Goal: Information Seeking & Learning: Find specific fact

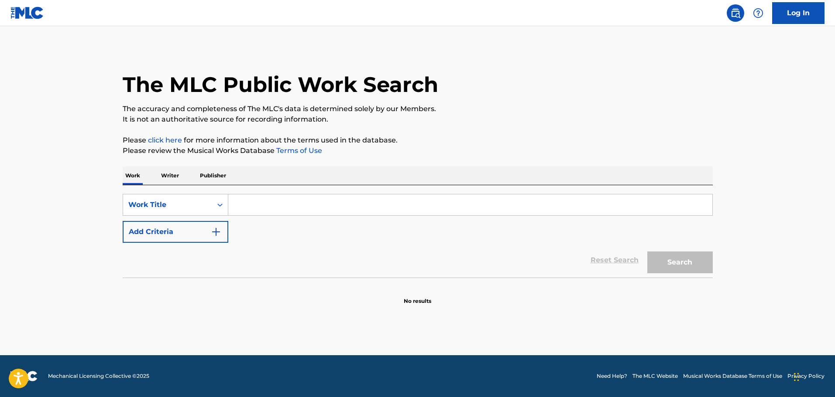
click at [260, 208] on input "Search Form" at bounding box center [470, 205] width 484 height 21
paste input "Promised Land"
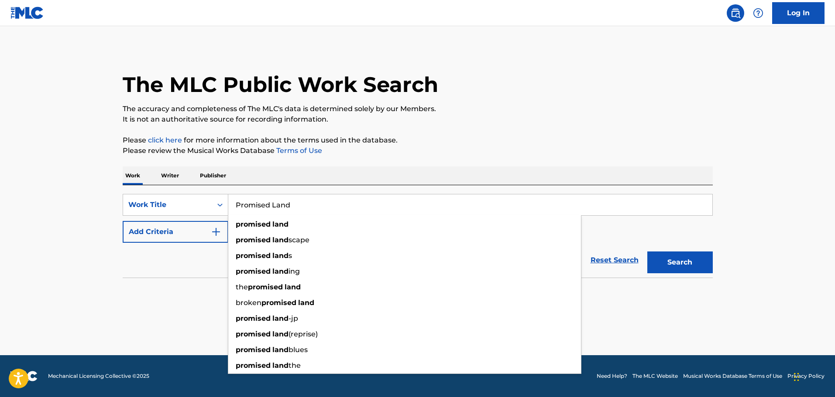
type input "Promised Land"
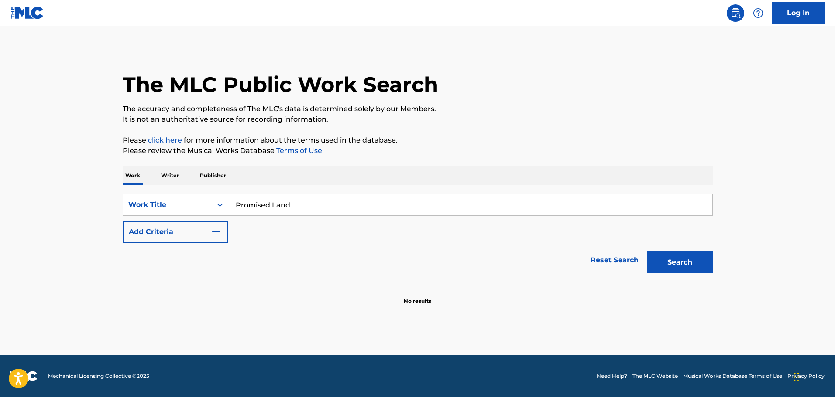
click at [178, 229] on button "Add Criteria" at bounding box center [176, 232] width 106 height 22
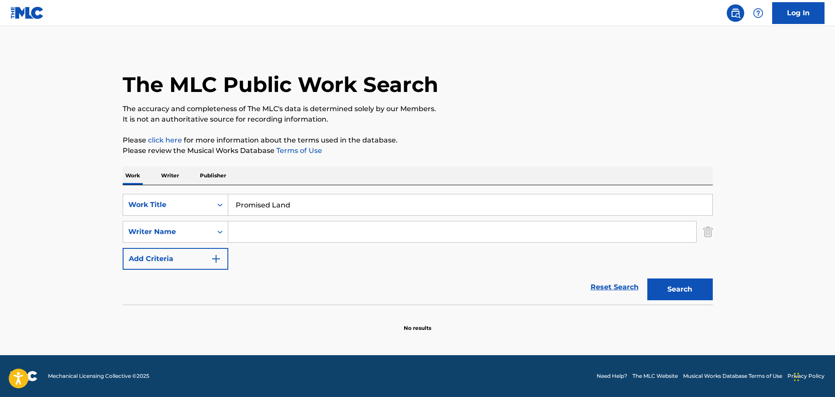
click at [248, 236] on input "Search Form" at bounding box center [462, 232] width 468 height 21
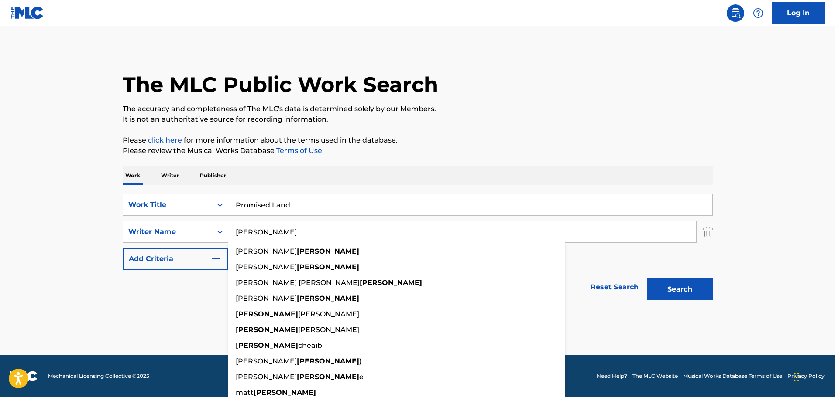
type input "[PERSON_NAME]"
click at [466, 143] on p "Please click here for more information about the terms used in the database." at bounding box center [418, 140] width 590 height 10
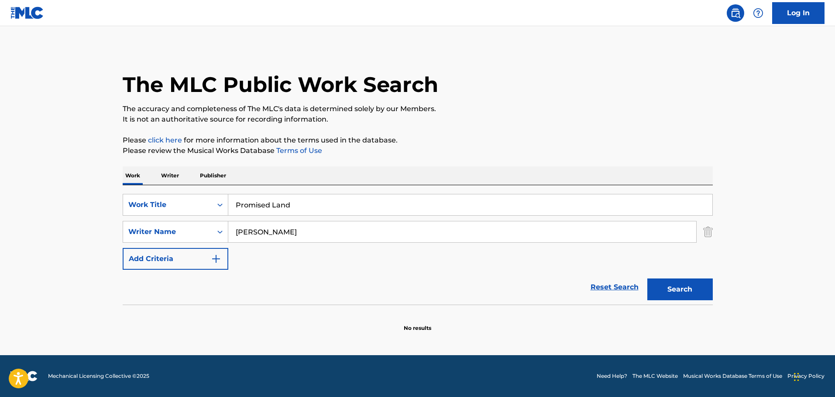
click at [672, 286] on button "Search" at bounding box center [679, 290] width 65 height 22
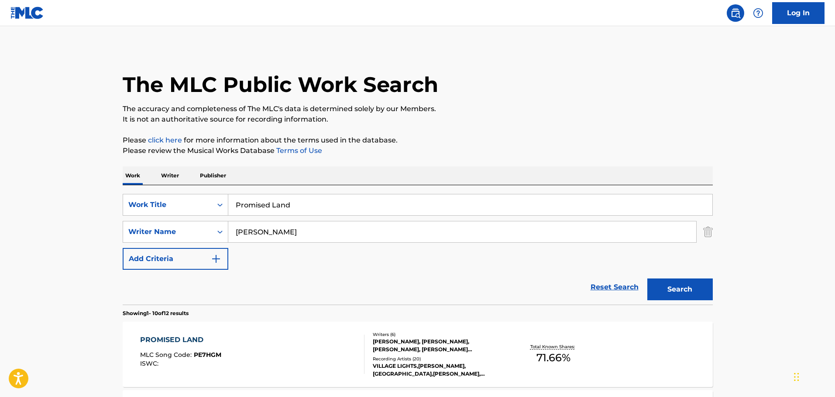
click at [474, 349] on div "[PERSON_NAME], [PERSON_NAME], [PERSON_NAME], [PERSON_NAME] [PERSON_NAME], [PERS…" at bounding box center [439, 346] width 132 height 16
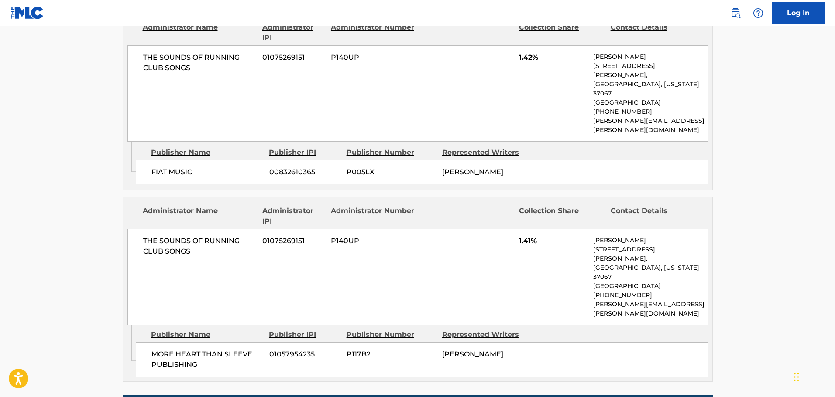
scroll to position [1236, 0]
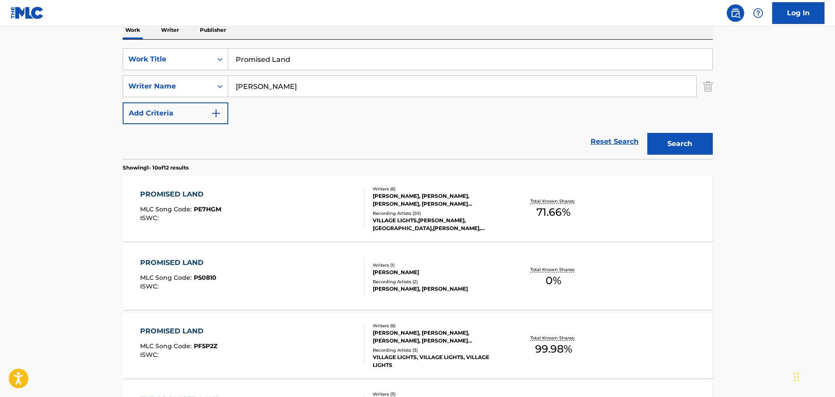
scroll to position [218, 0]
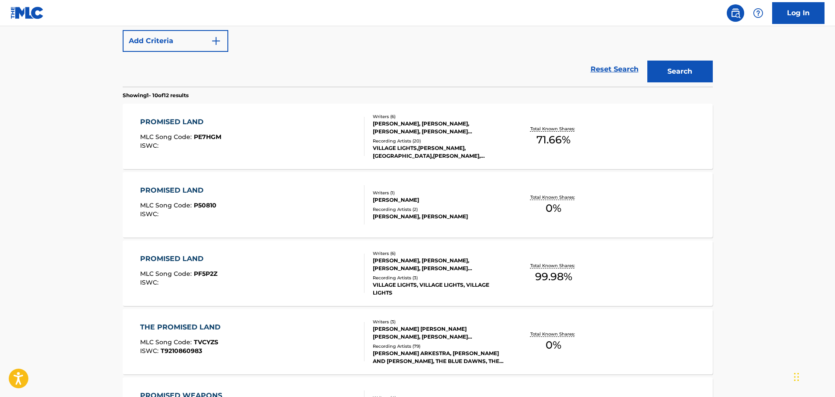
click at [428, 275] on div "Recording Artists ( 3 )" at bounding box center [439, 278] width 132 height 7
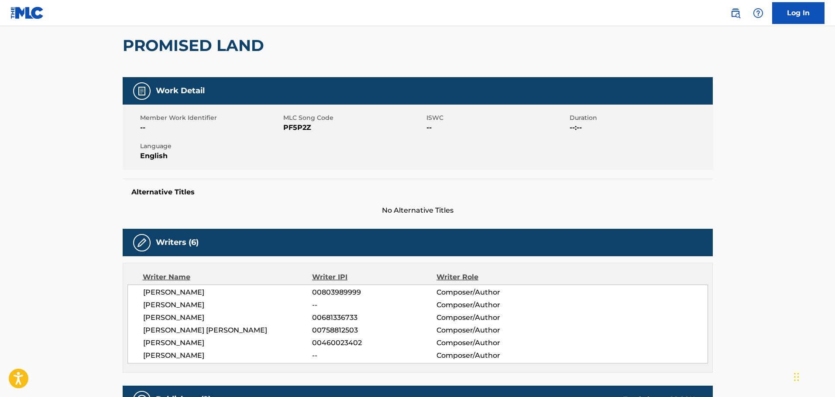
scroll to position [73, 0]
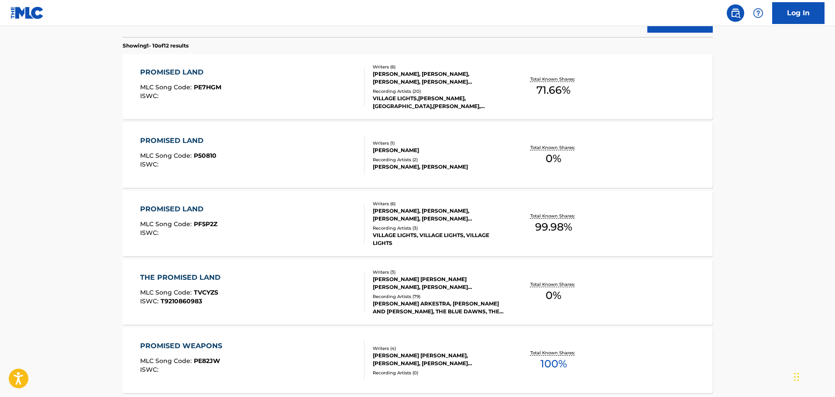
scroll to position [195, 0]
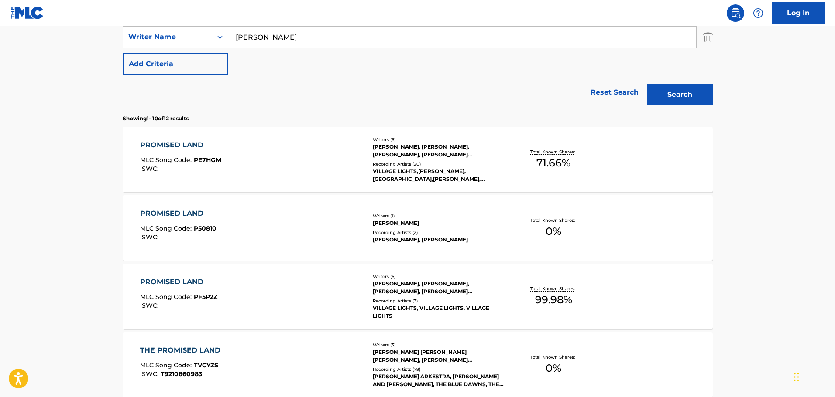
click at [421, 286] on div "[PERSON_NAME], [PERSON_NAME], [PERSON_NAME], [PERSON_NAME] [PERSON_NAME], [PERS…" at bounding box center [439, 288] width 132 height 16
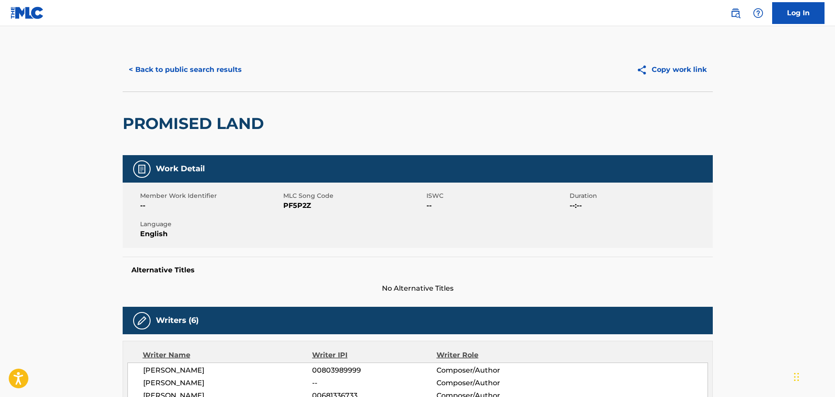
click at [181, 66] on button "< Back to public search results" at bounding box center [185, 70] width 125 height 22
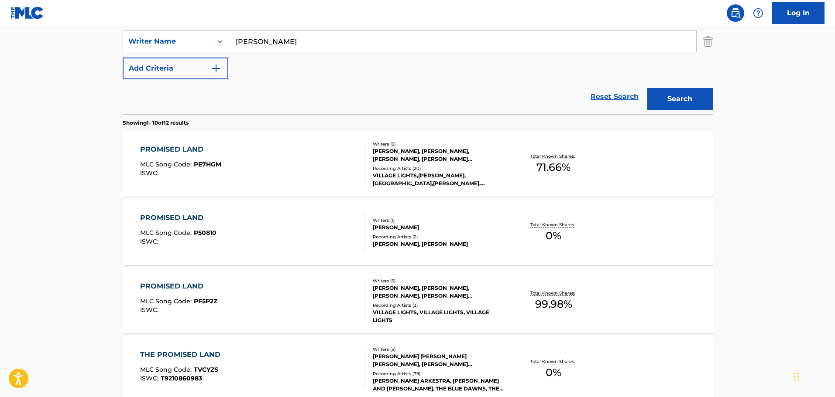
click at [397, 160] on div "[PERSON_NAME], [PERSON_NAME], [PERSON_NAME], [PERSON_NAME] [PERSON_NAME], [PERS…" at bounding box center [439, 155] width 132 height 16
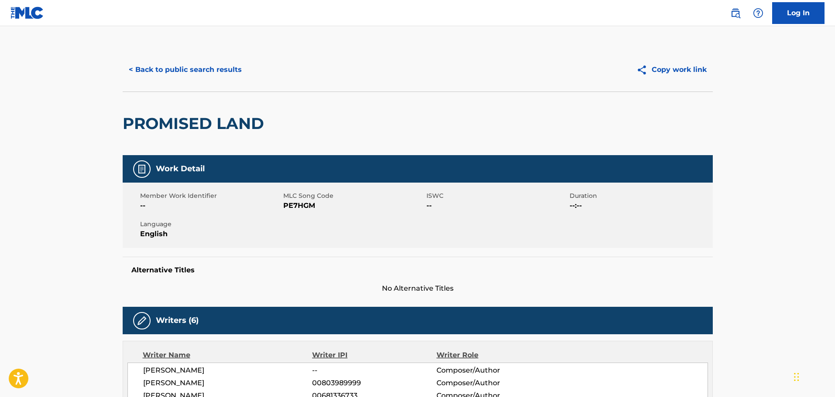
click at [158, 67] on button "< Back to public search results" at bounding box center [185, 70] width 125 height 22
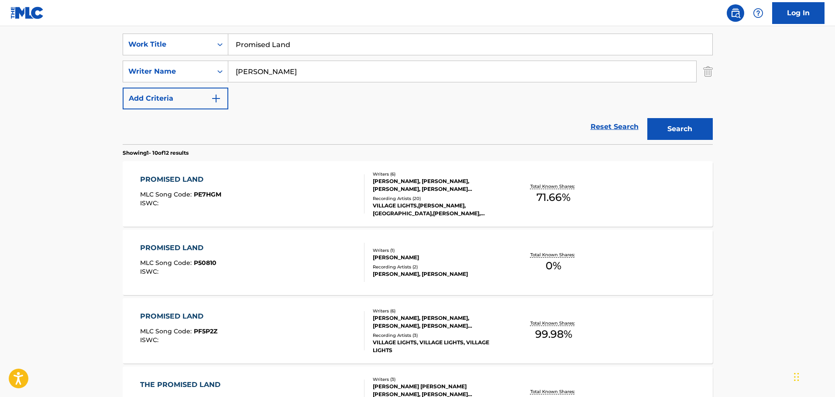
scroll to position [264, 0]
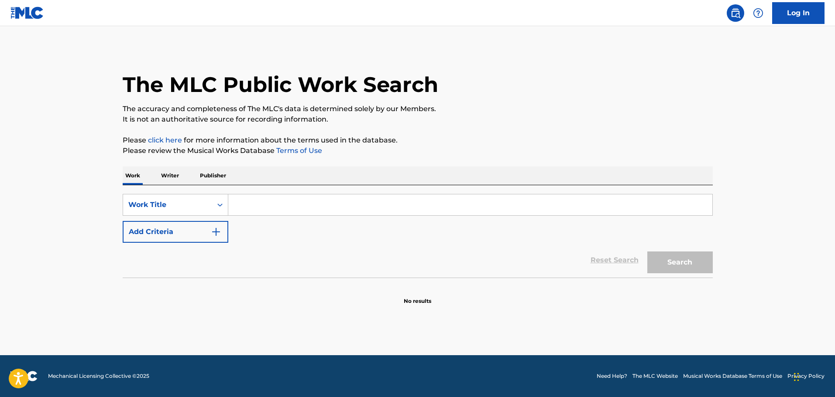
click at [254, 206] on input "Search Form" at bounding box center [470, 205] width 484 height 21
paste input "Son Of Heaven"
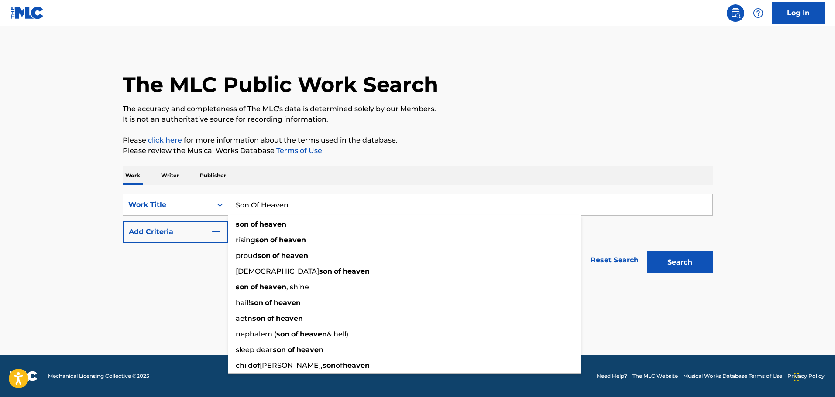
type input "Son Of Heaven"
click at [184, 235] on button "Add Criteria" at bounding box center [176, 232] width 106 height 22
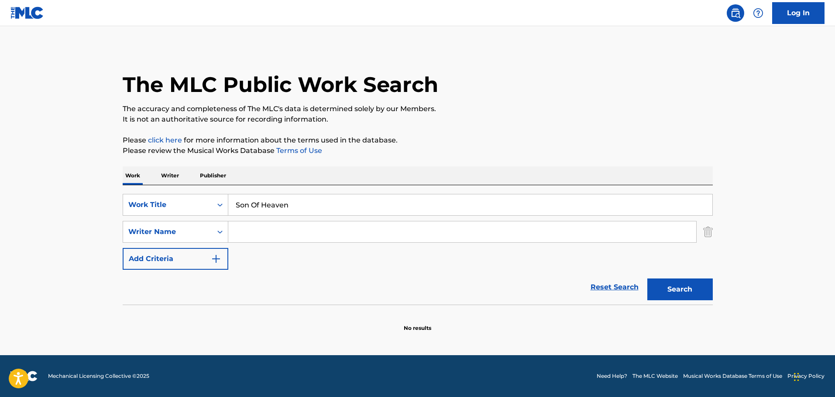
click at [266, 236] on input "Search Form" at bounding box center [462, 232] width 468 height 21
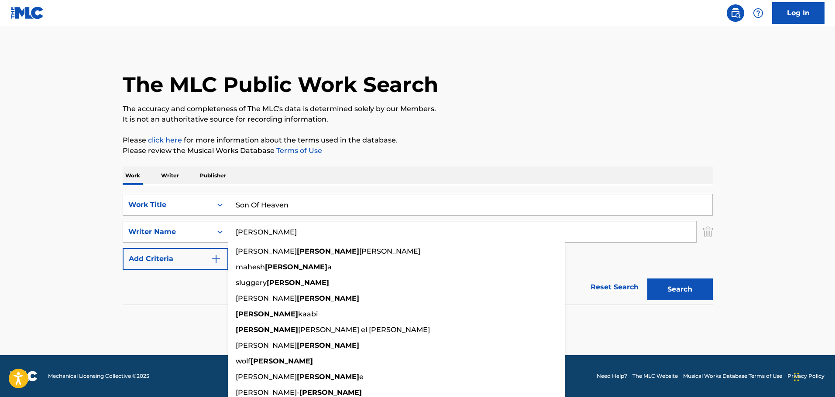
type input "[PERSON_NAME]"
click at [512, 132] on div "The MLC Public Work Search The accuracy and completeness of The MLC's data is d…" at bounding box center [417, 190] width 611 height 284
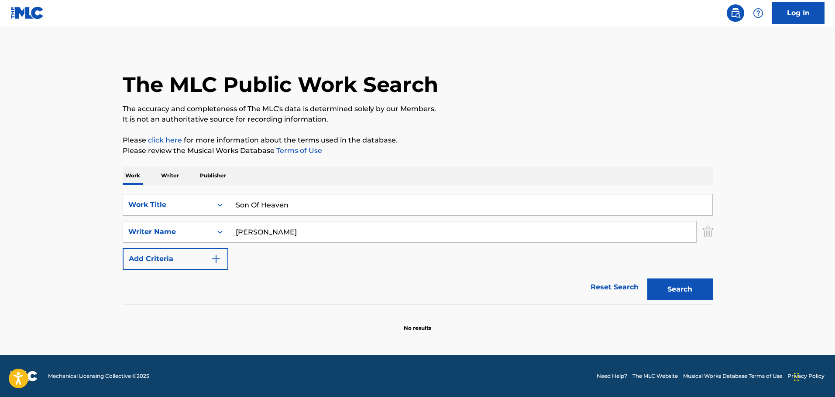
click at [677, 298] on button "Search" at bounding box center [679, 290] width 65 height 22
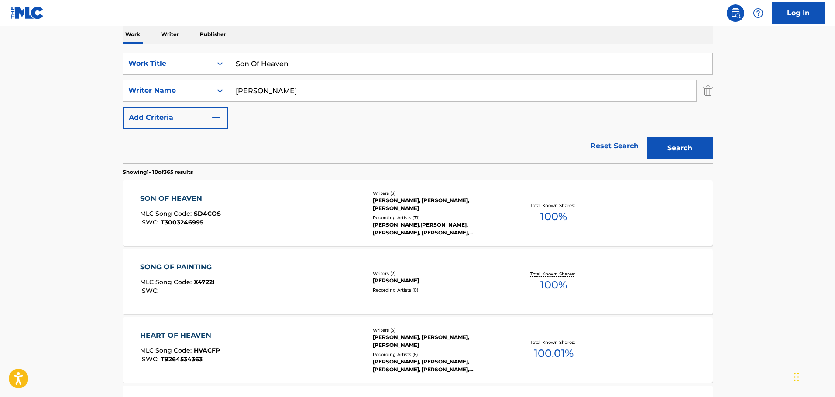
scroll to position [145, 0]
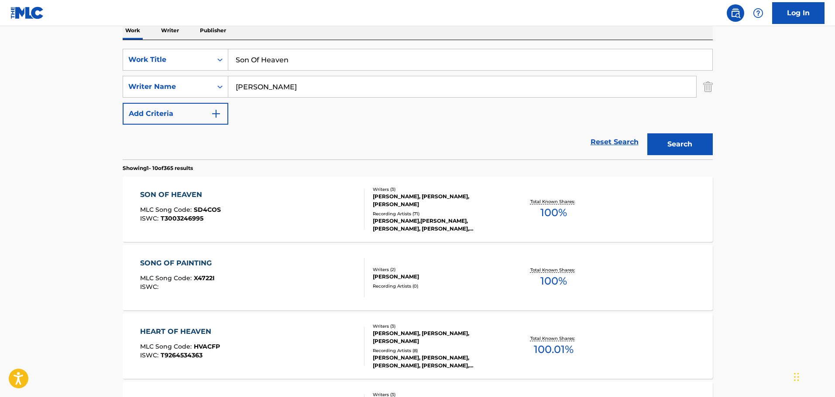
click at [448, 217] on div "[PERSON_NAME],[PERSON_NAME],[PERSON_NAME], [PERSON_NAME], [PERSON_NAME], [PERSO…" at bounding box center [439, 225] width 132 height 16
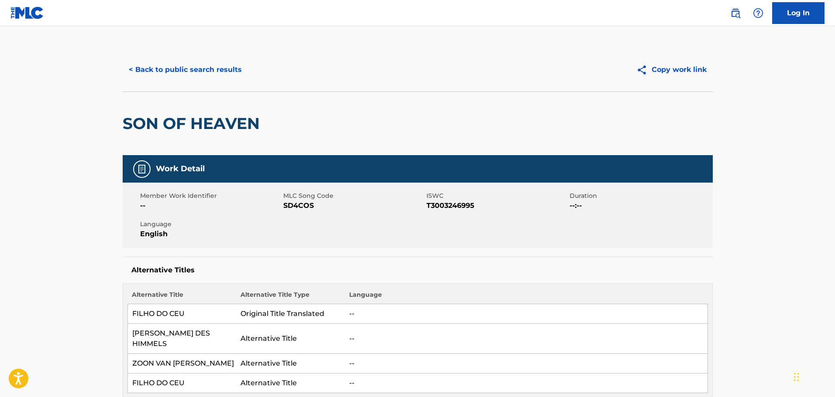
click at [200, 68] on button "< Back to public search results" at bounding box center [185, 70] width 125 height 22
